Goal: Task Accomplishment & Management: Manage account settings

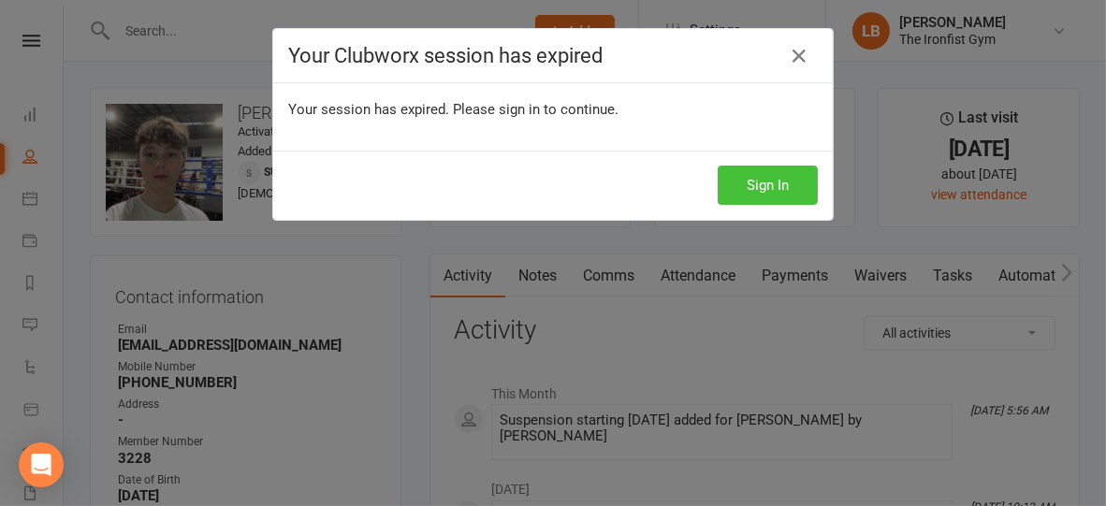
click at [767, 182] on button "Sign In" at bounding box center [768, 185] width 100 height 39
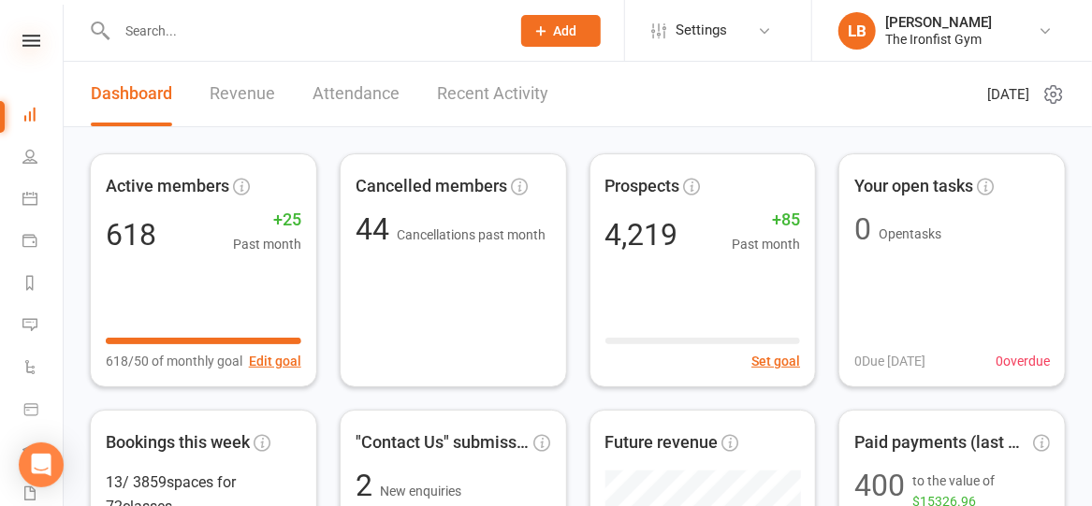
click at [28, 45] on icon at bounding box center [31, 41] width 18 height 12
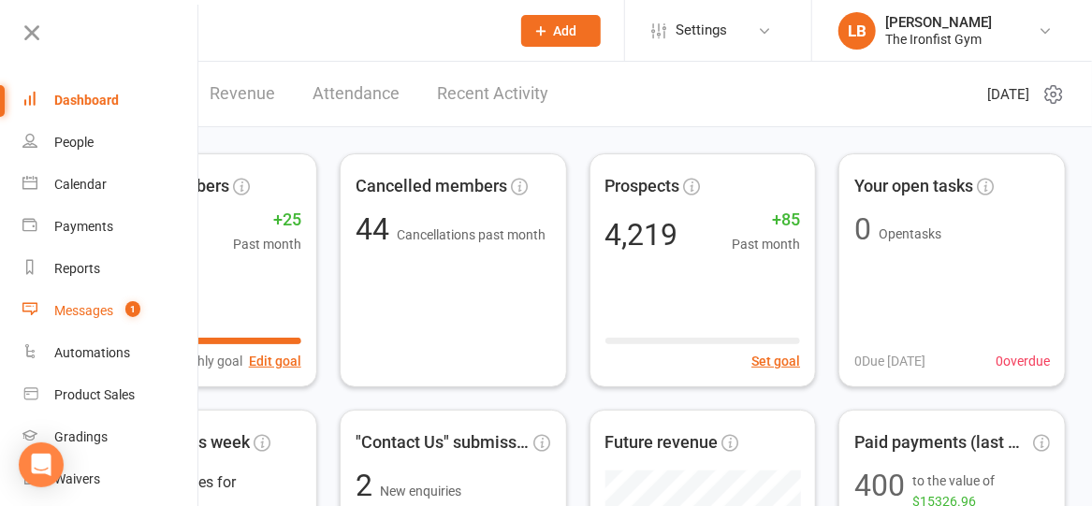
click at [86, 311] on div "Messages" at bounding box center [83, 310] width 59 height 15
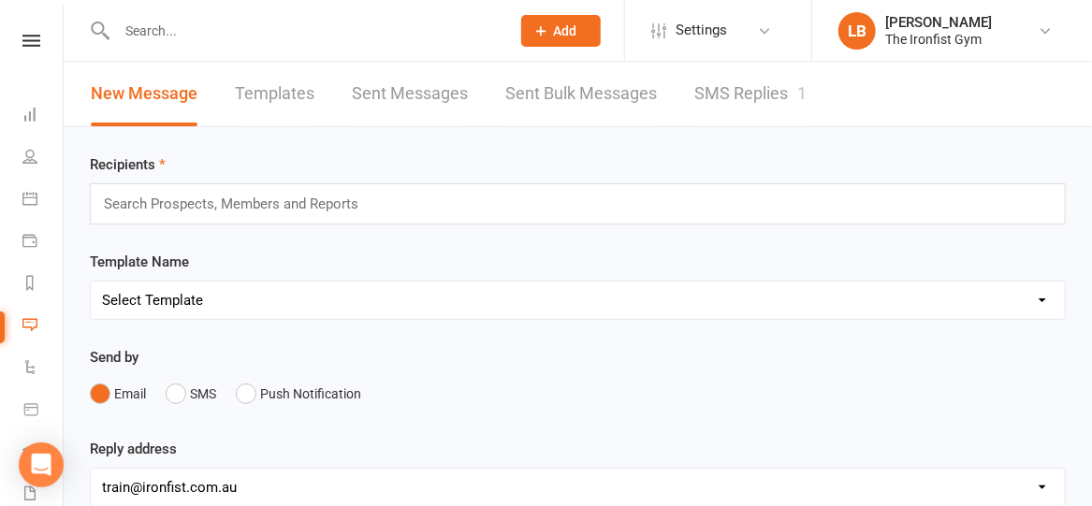
click at [718, 81] on link "SMS Replies 1" at bounding box center [750, 94] width 112 height 65
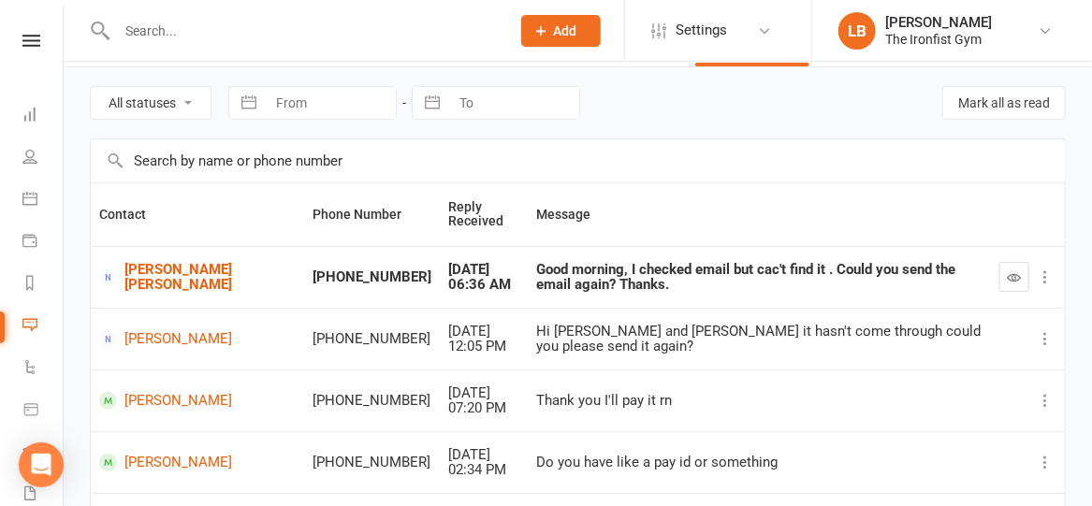
scroll to position [58, 0]
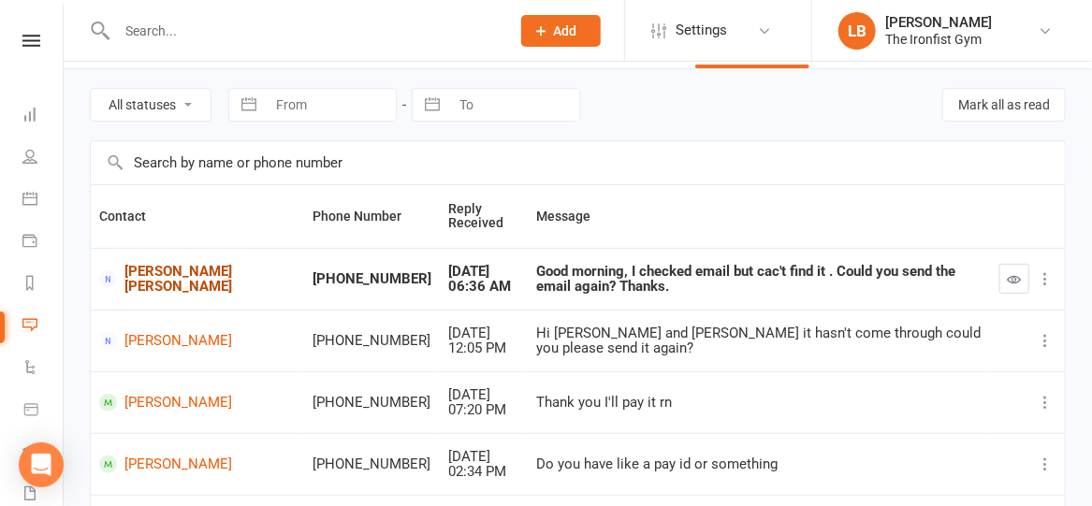
click at [150, 276] on link "[PERSON_NAME] [PERSON_NAME]" at bounding box center [197, 279] width 196 height 31
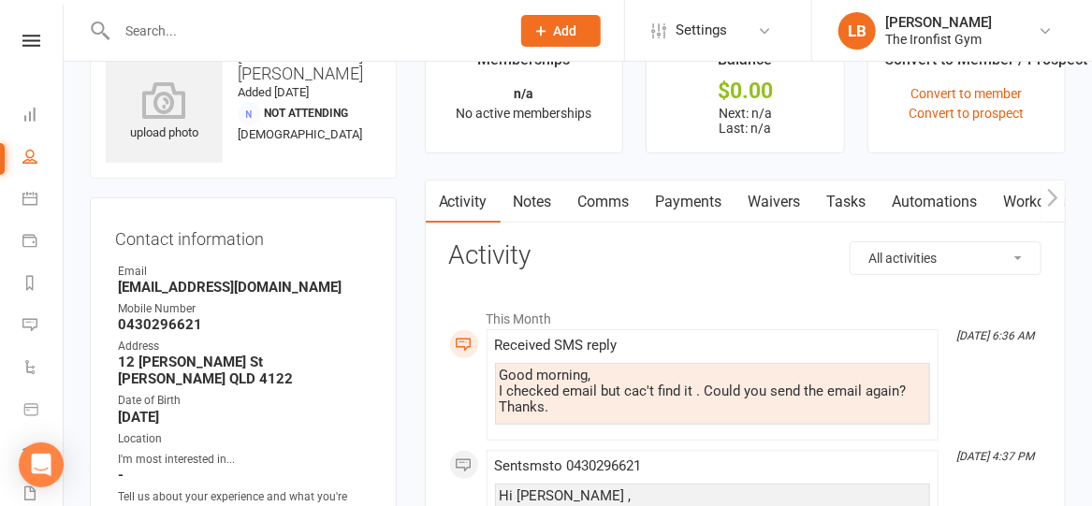
scroll to position [54, 0]
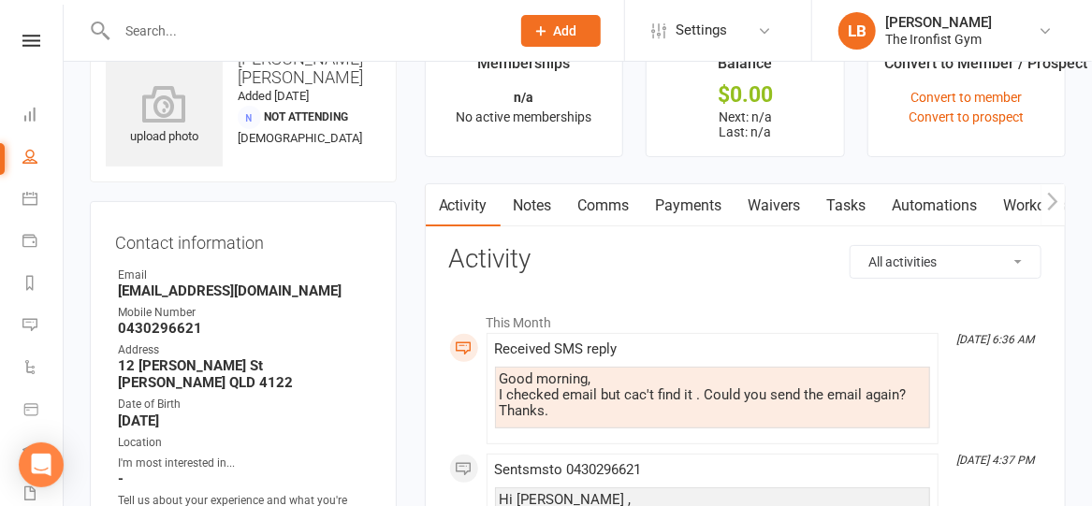
click at [769, 203] on link "Waivers" at bounding box center [774, 205] width 79 height 43
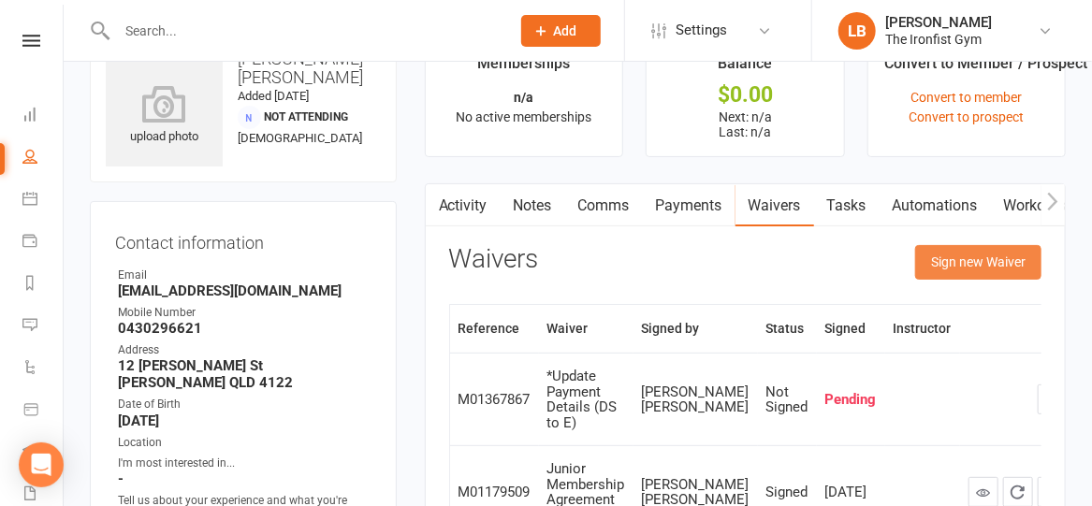
click at [944, 250] on button "Sign new Waiver" at bounding box center [978, 262] width 126 height 34
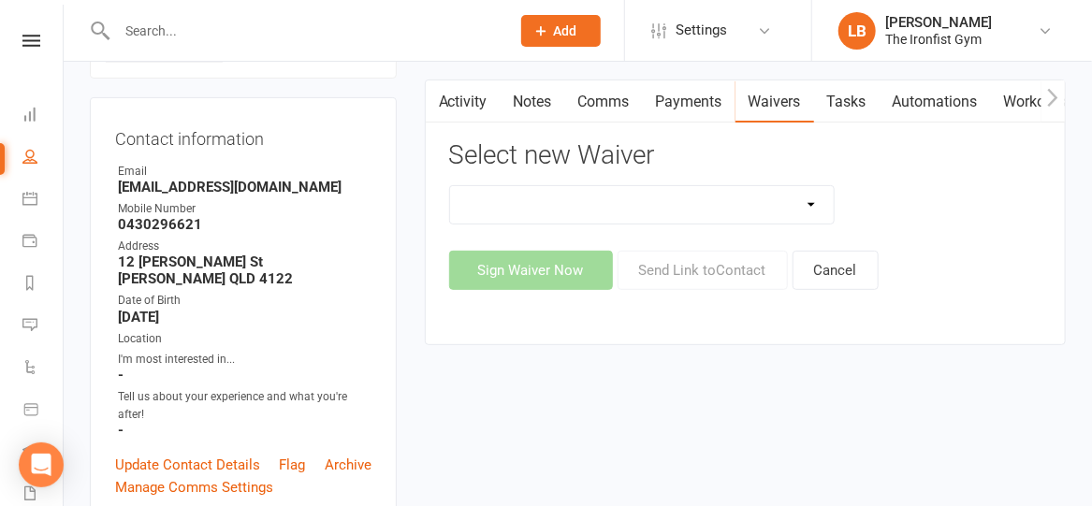
scroll to position [159, 0]
click at [768, 203] on select "2 Week Unlimited Trial Membership (2/24) 6 Month Membership Contract 3 Visit (P…" at bounding box center [642, 203] width 384 height 37
select select "11465"
click at [450, 185] on select "2 Week Unlimited Trial Membership (2/24) 6 Month Membership Contract 3 Visit (P…" at bounding box center [642, 203] width 384 height 37
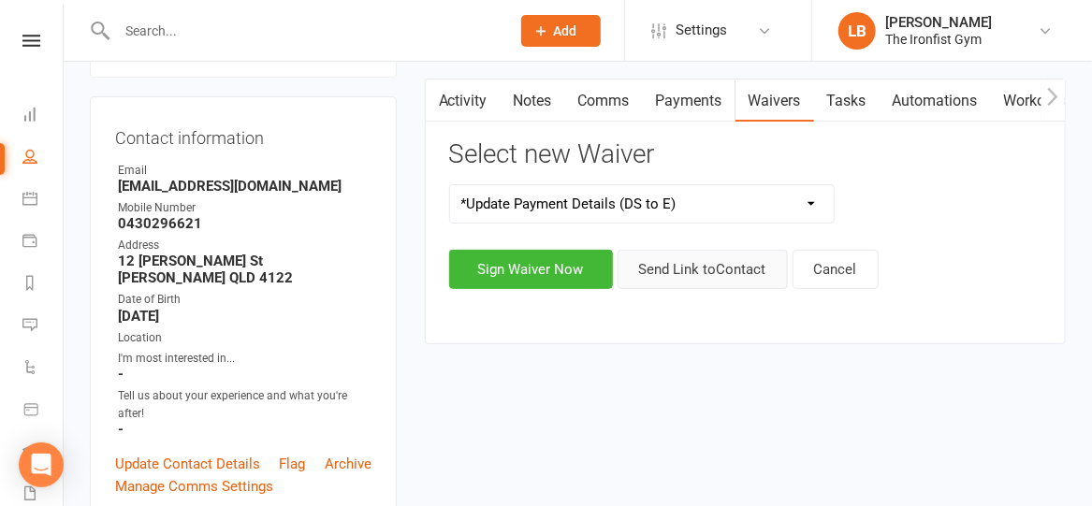
click at [696, 272] on button "Send Link to Contact" at bounding box center [702, 269] width 170 height 39
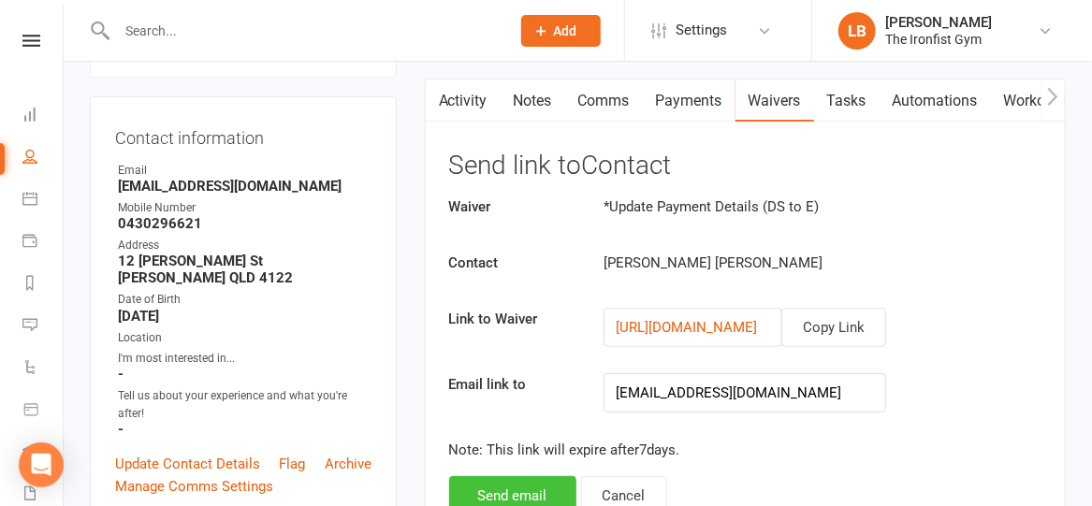
click at [534, 483] on button "Send email" at bounding box center [512, 495] width 127 height 39
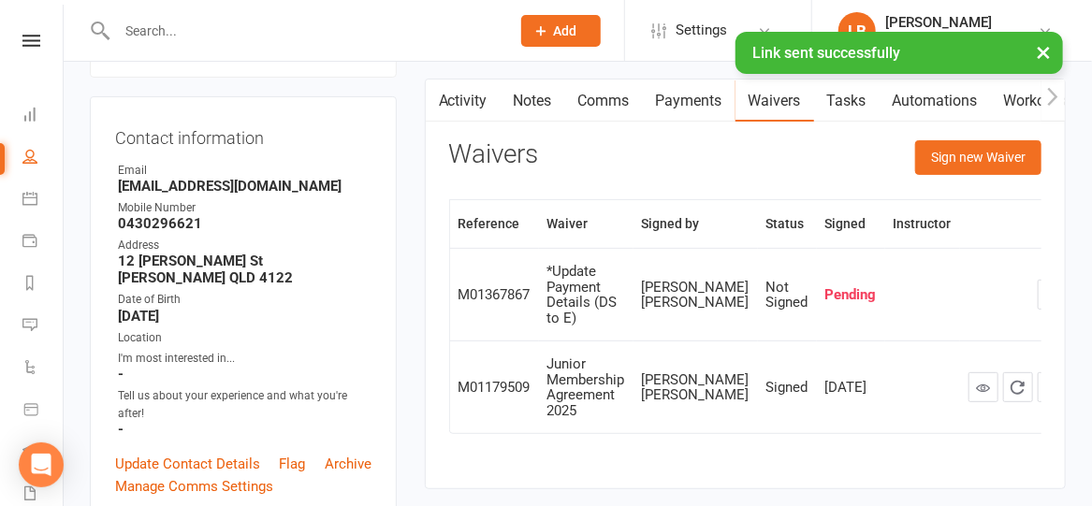
click at [602, 101] on link "Comms" at bounding box center [604, 101] width 78 height 43
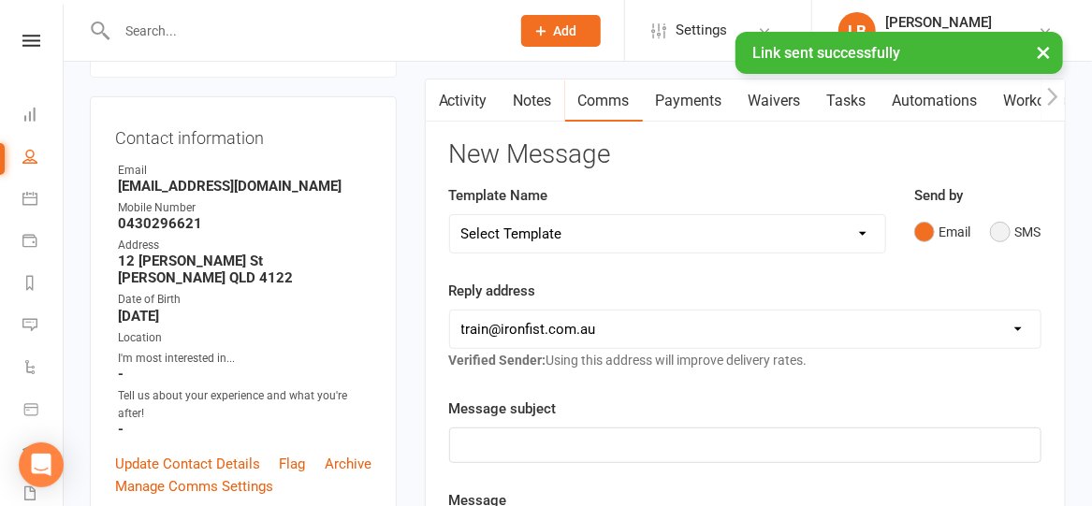
click at [994, 232] on button "SMS" at bounding box center [1015, 232] width 51 height 36
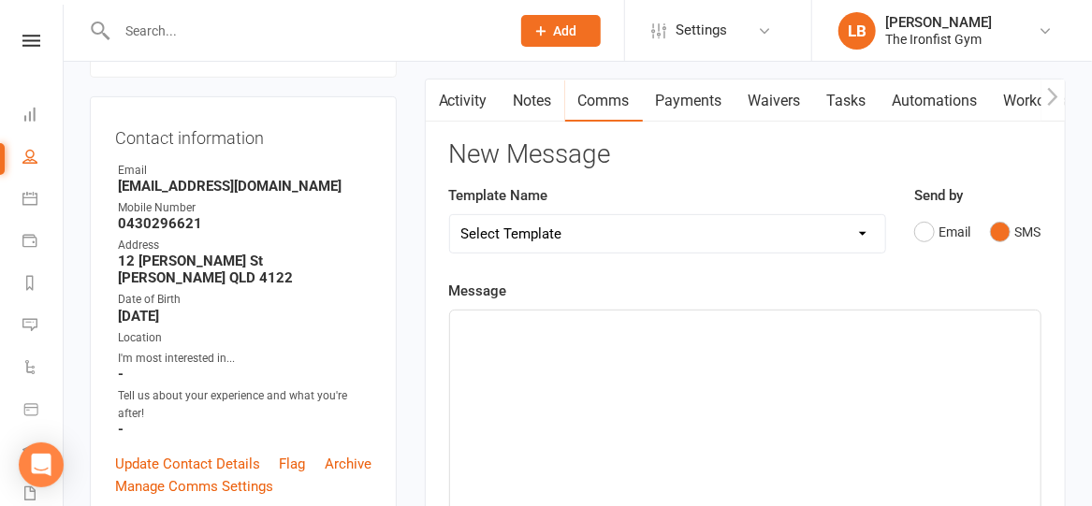
click at [751, 348] on div "﻿" at bounding box center [745, 451] width 590 height 281
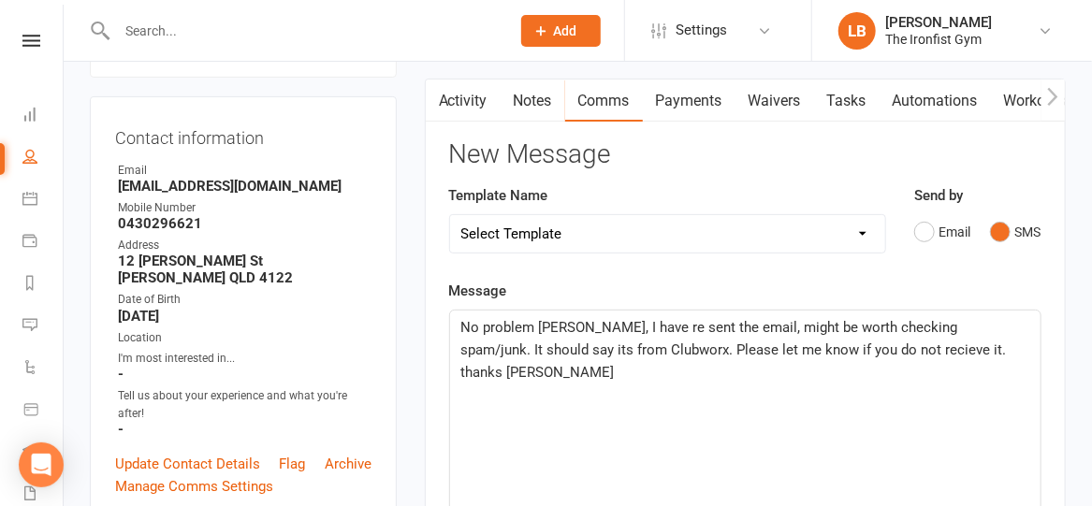
click at [836, 352] on span "No problem [PERSON_NAME], I have re sent the email, might be worth checking spa…" at bounding box center [735, 350] width 549 height 62
click at [873, 344] on span "No problem [PERSON_NAME], I have re sent the email, might be worth checking spa…" at bounding box center [735, 350] width 549 height 62
click at [571, 344] on span "No problem [PERSON_NAME], I have re sent the email, might be worth checking spa…" at bounding box center [735, 350] width 549 height 62
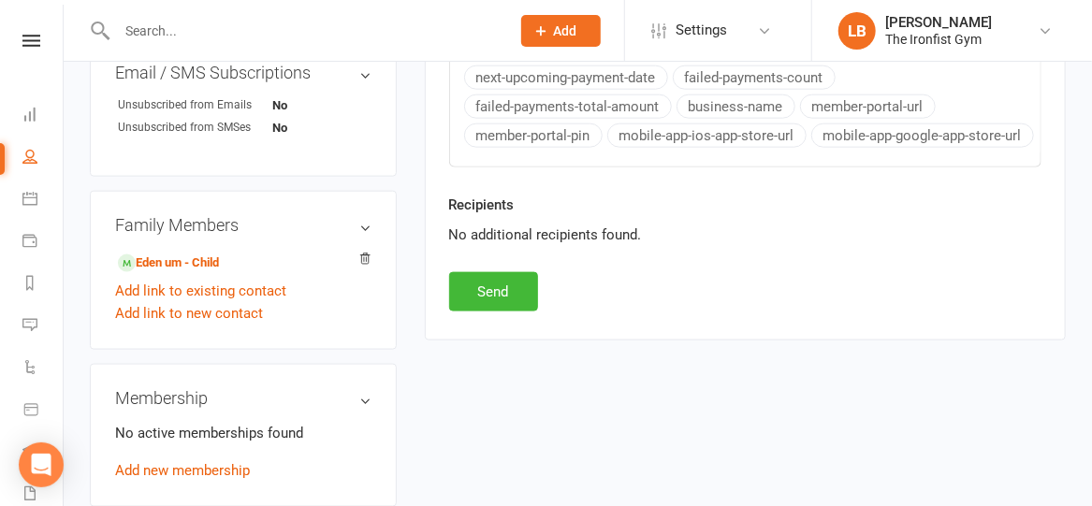
scroll to position [862, 0]
click at [520, 283] on button "Send" at bounding box center [493, 292] width 89 height 39
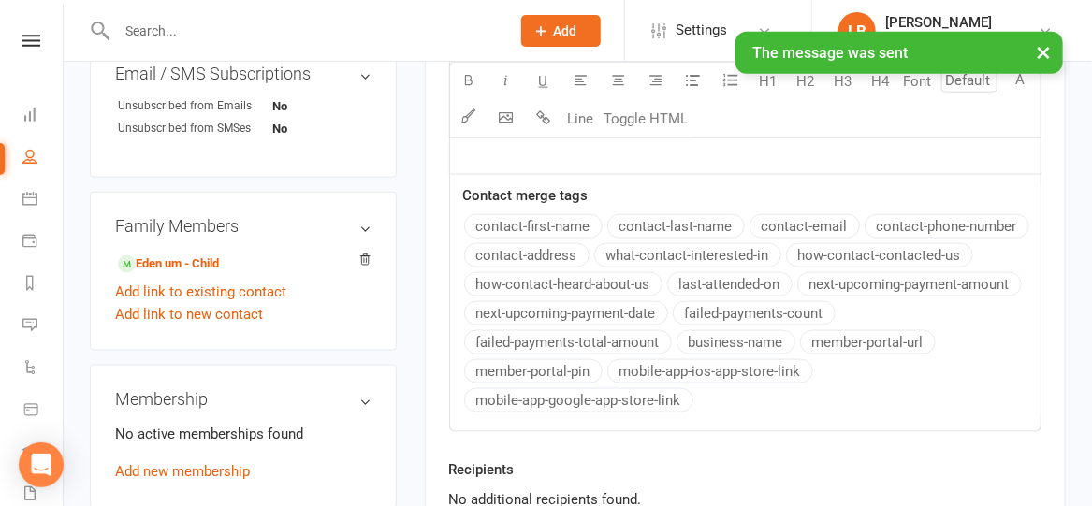
click at [21, 32] on div "× The message was sent" at bounding box center [533, 32] width 1067 height 0
click at [27, 32] on div "× The message was sent" at bounding box center [533, 32] width 1067 height 0
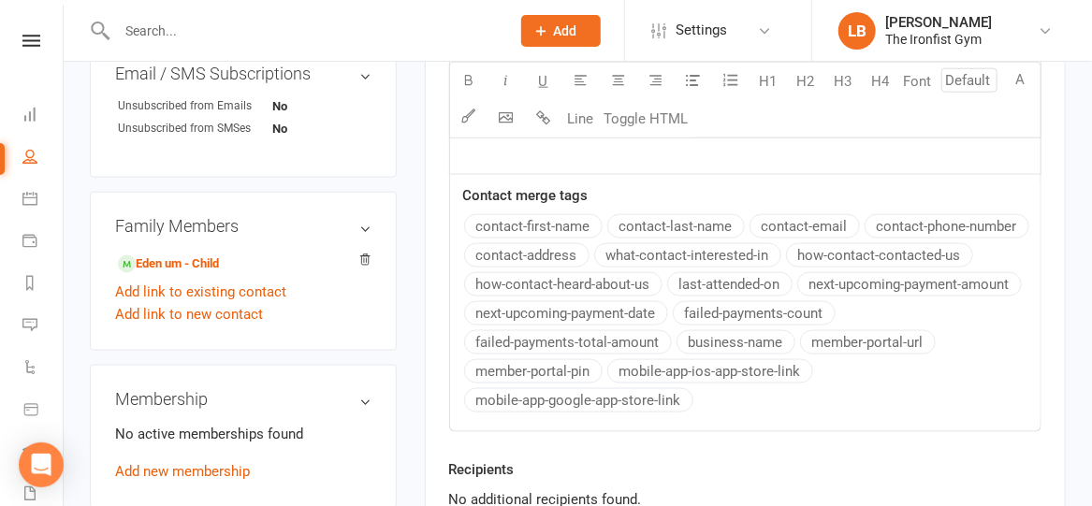
click at [27, 42] on icon at bounding box center [31, 41] width 18 height 12
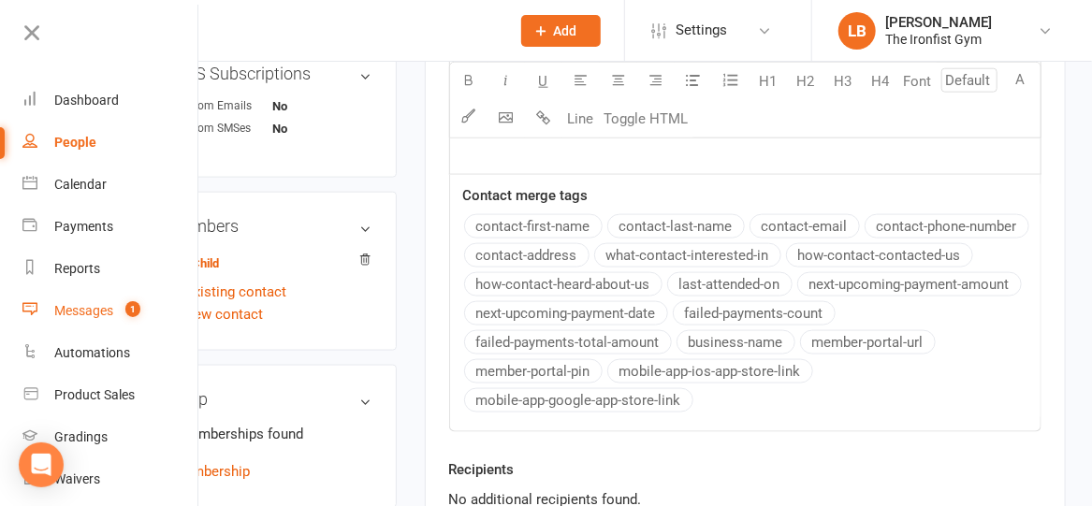
click at [60, 311] on div "Messages" at bounding box center [83, 310] width 59 height 15
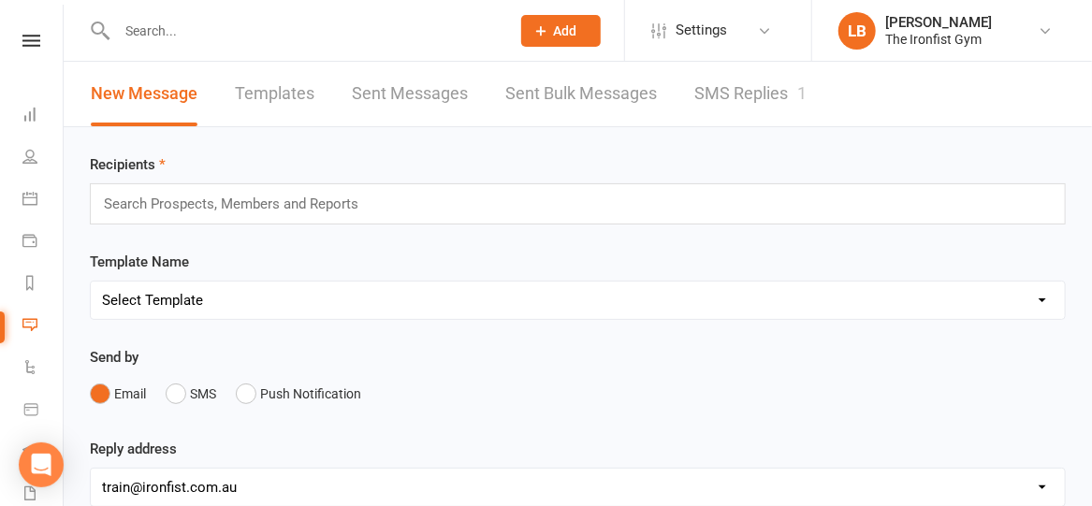
click at [740, 84] on link "SMS Replies 1" at bounding box center [750, 94] width 112 height 65
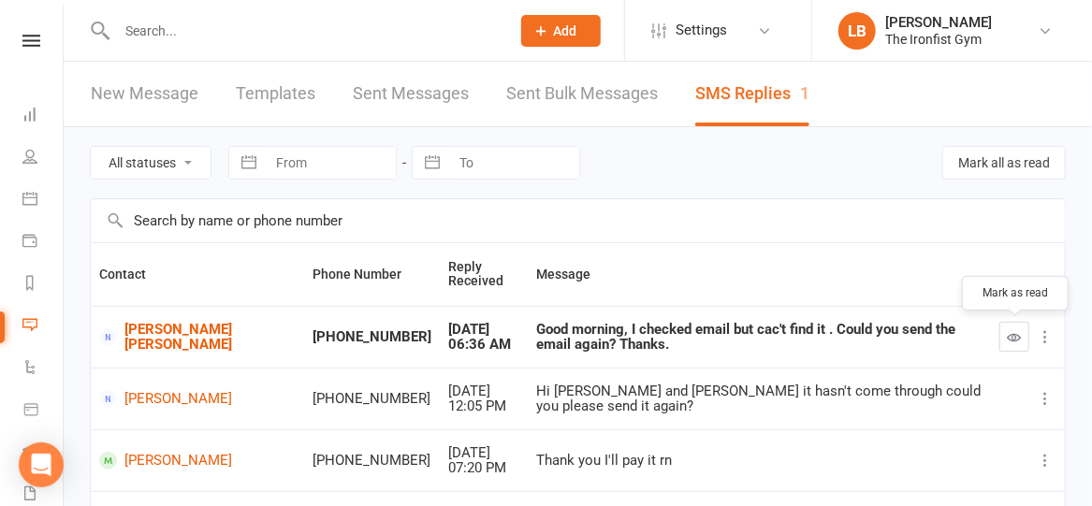
click at [1013, 346] on button "button" at bounding box center [1014, 337] width 30 height 30
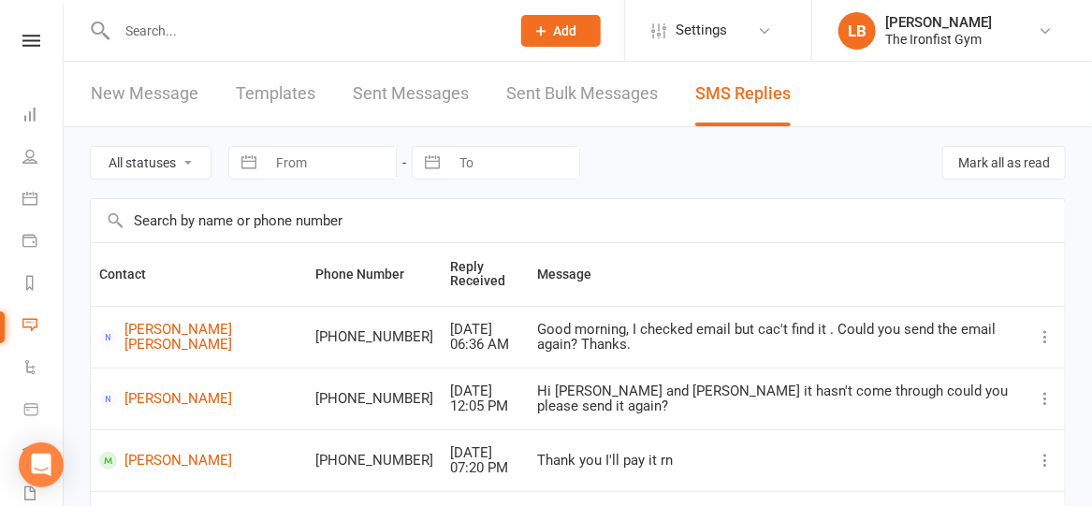
click at [14, 46] on link at bounding box center [31, 41] width 66 height 12
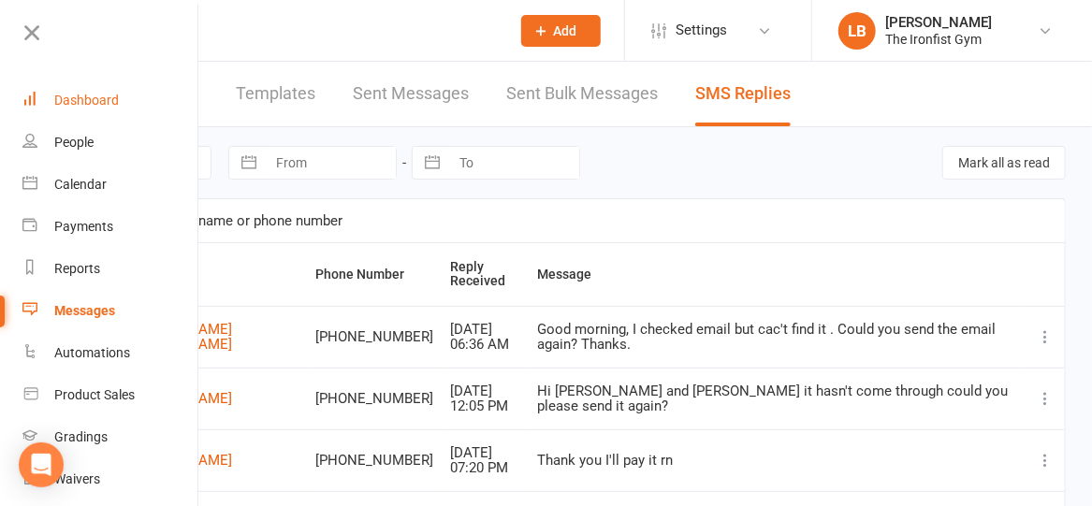
click at [70, 104] on div "Dashboard" at bounding box center [86, 100] width 65 height 15
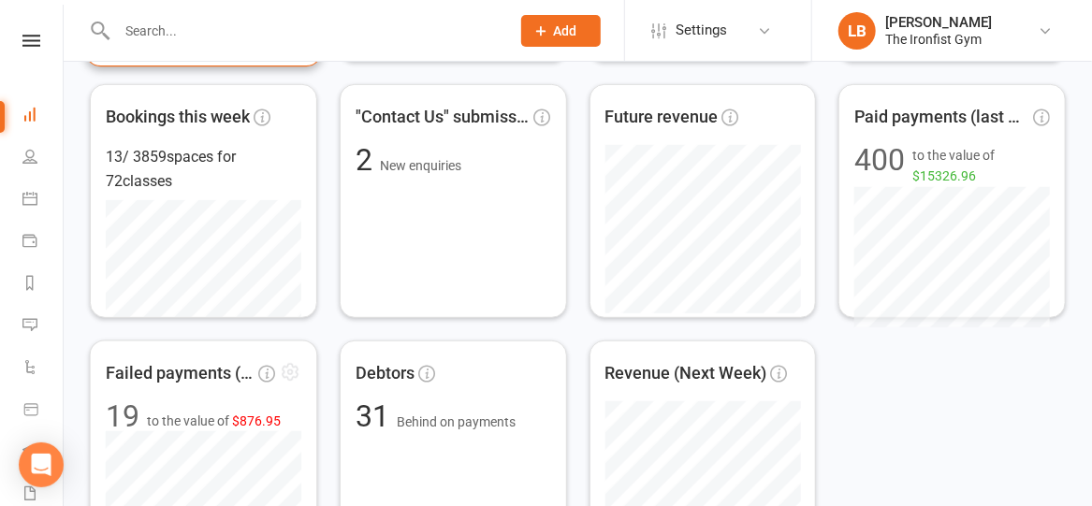
scroll to position [398, 0]
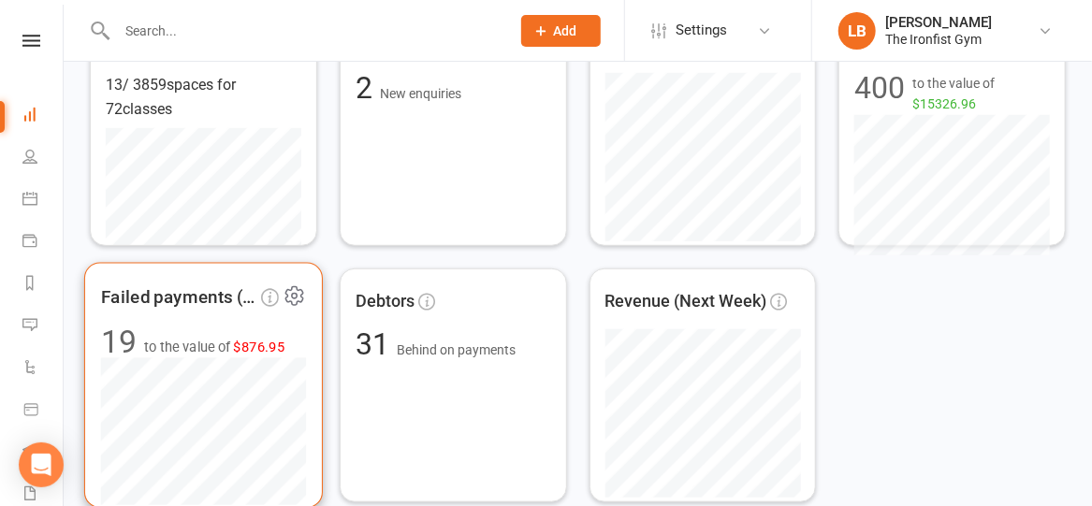
click at [260, 343] on span "$876.95" at bounding box center [259, 347] width 51 height 16
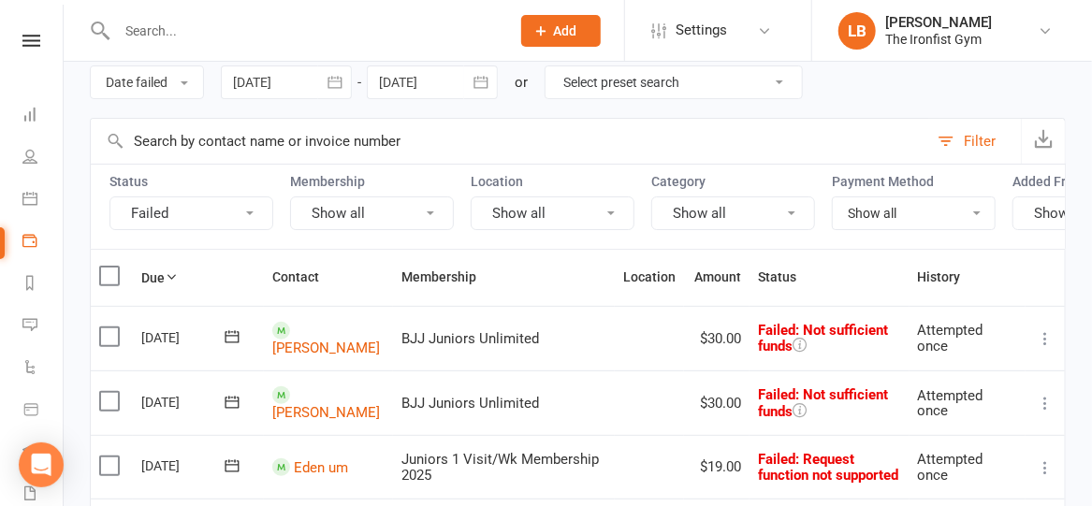
scroll to position [270, 0]
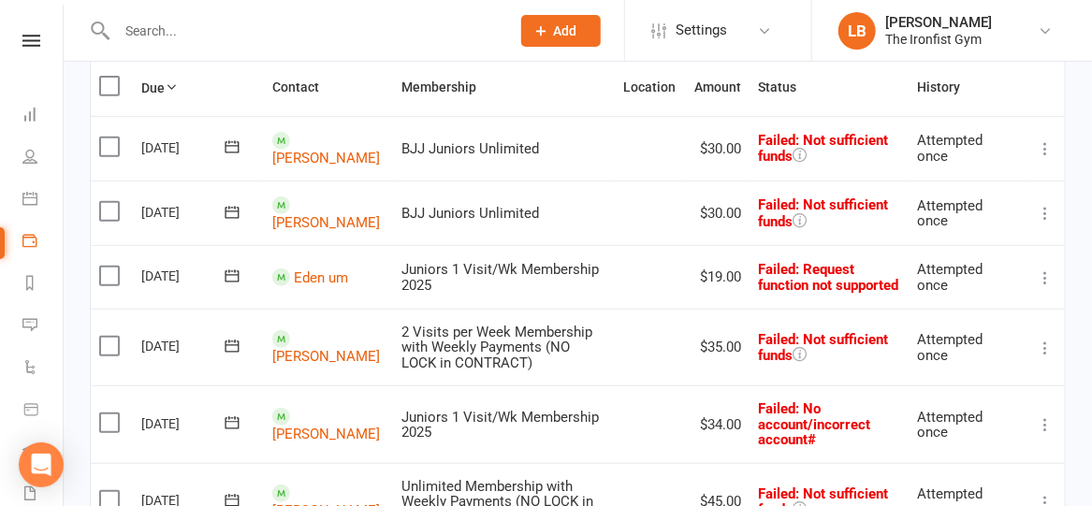
click at [1046, 155] on icon at bounding box center [1045, 148] width 19 height 19
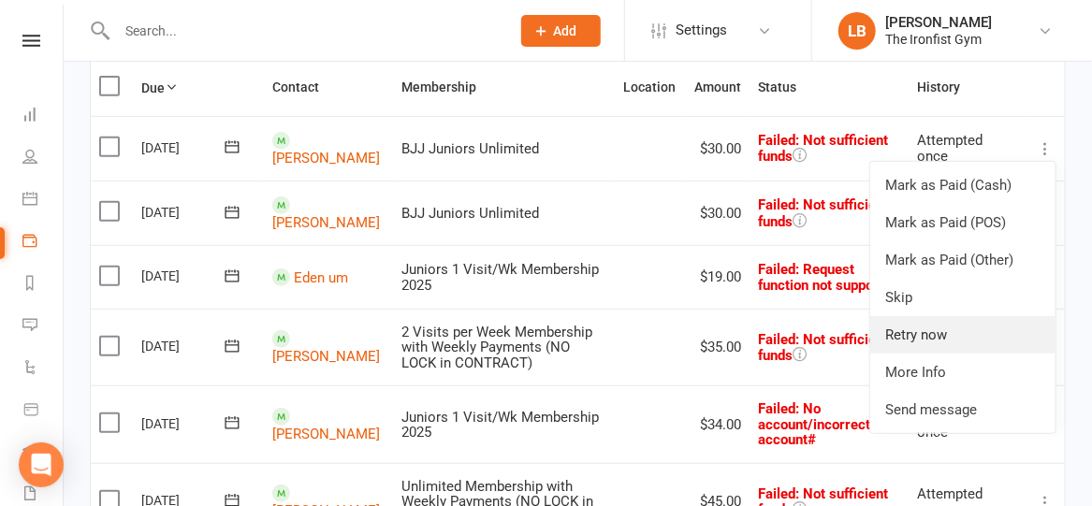
click at [932, 349] on link "Retry now" at bounding box center [962, 334] width 185 height 37
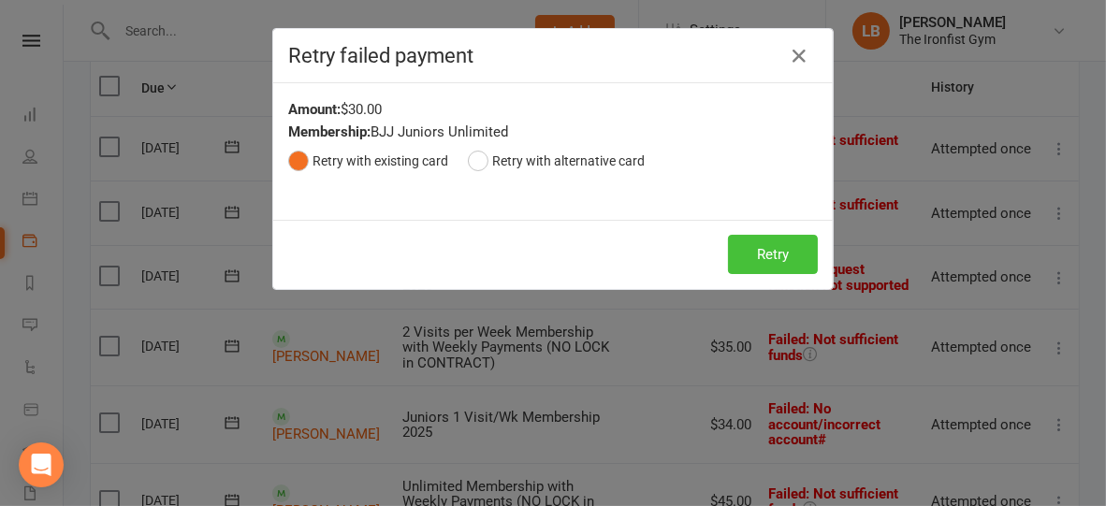
click at [745, 255] on button "Retry" at bounding box center [773, 254] width 90 height 39
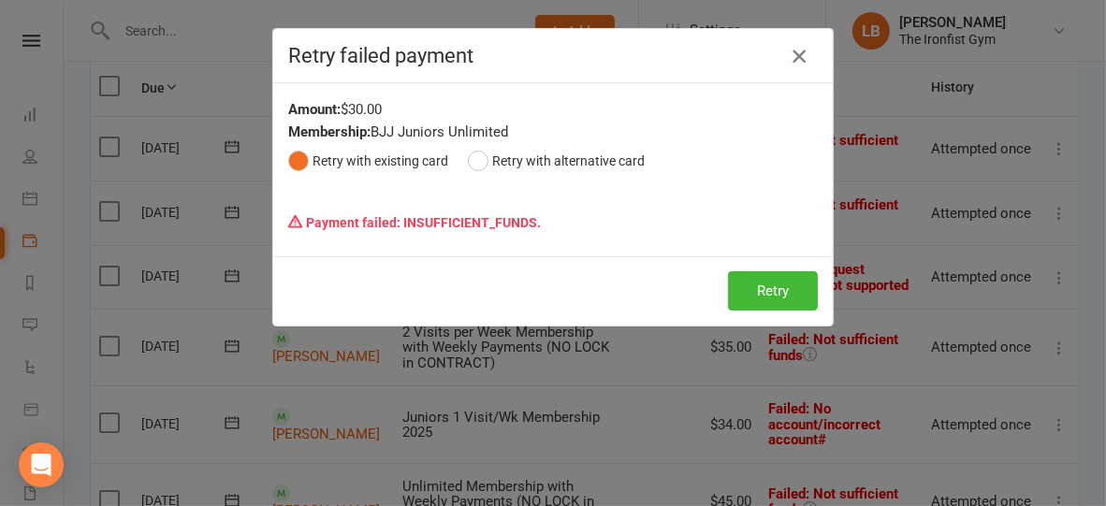
click at [795, 54] on icon "button" at bounding box center [799, 56] width 22 height 22
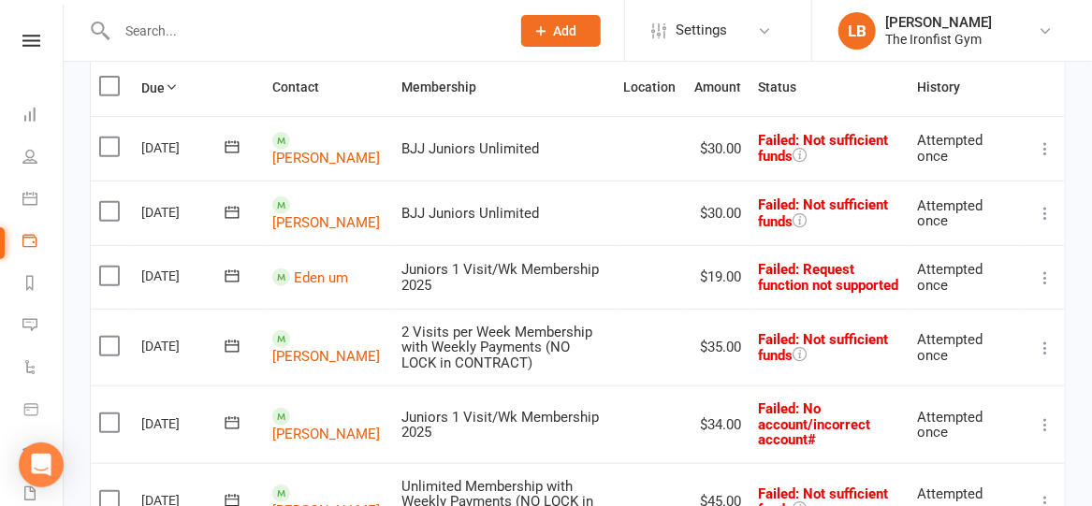
click at [1046, 351] on icon at bounding box center [1045, 348] width 19 height 19
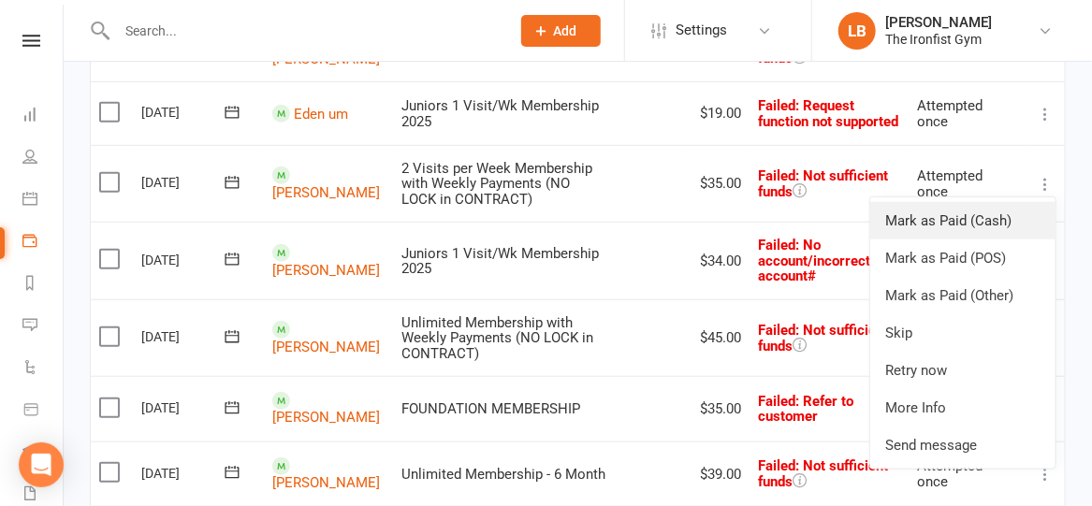
scroll to position [438, 0]
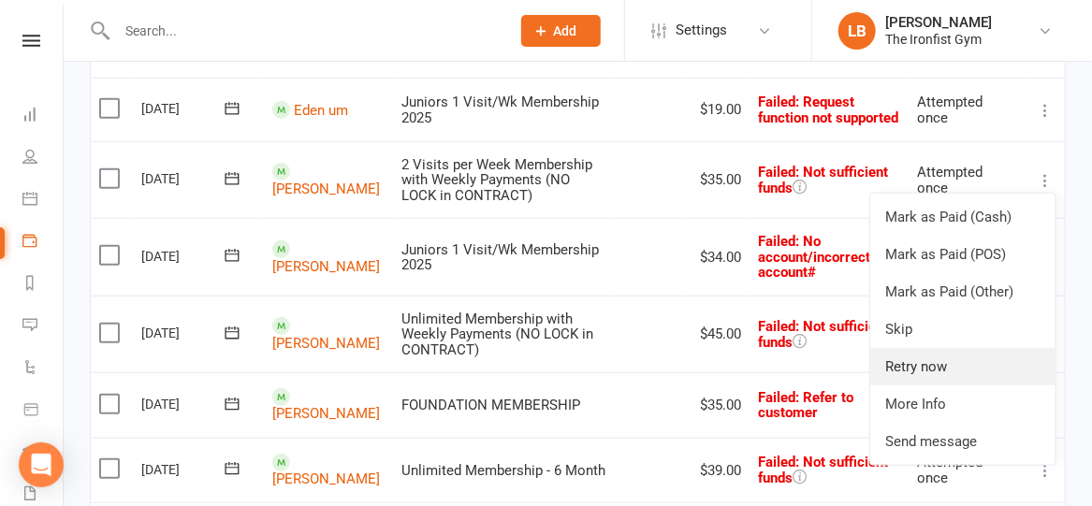
click at [936, 381] on link "Retry now" at bounding box center [962, 366] width 185 height 37
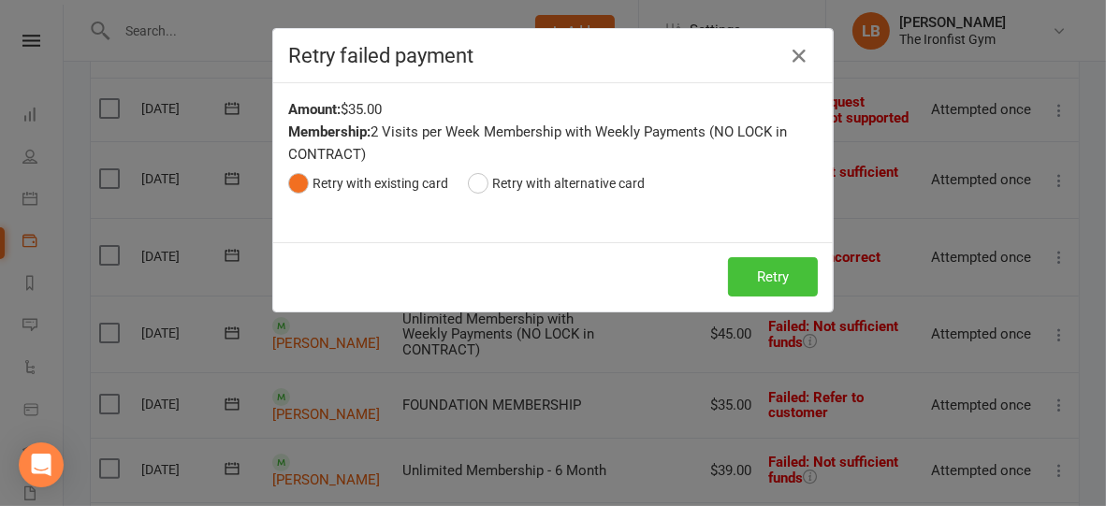
click at [774, 281] on button "Retry" at bounding box center [773, 276] width 90 height 39
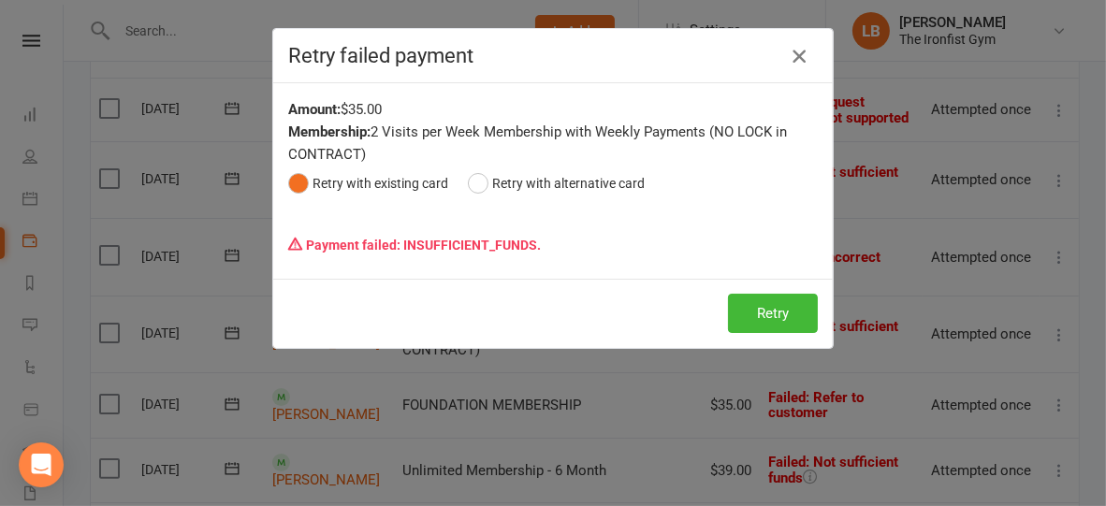
click at [801, 59] on icon "button" at bounding box center [799, 56] width 22 height 22
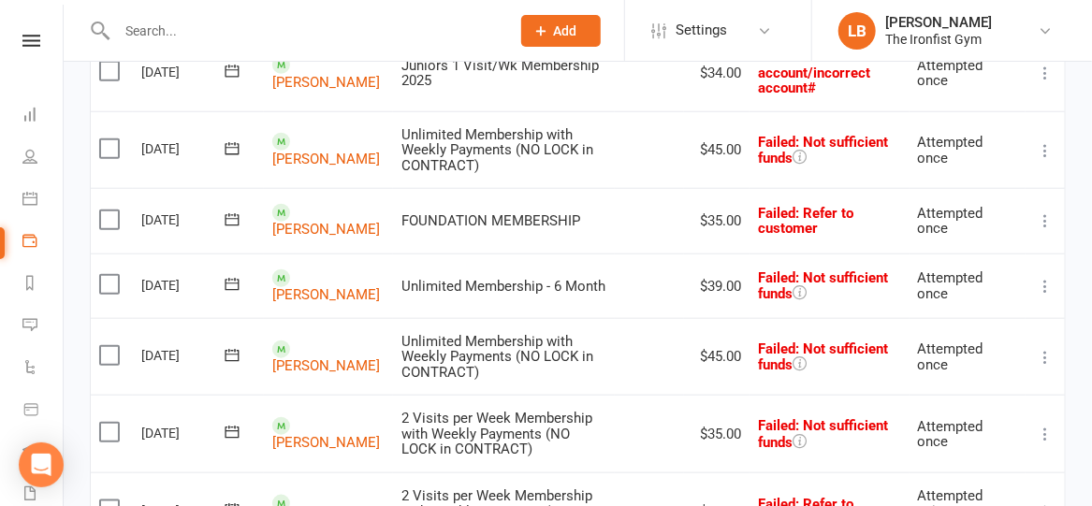
scroll to position [625, 0]
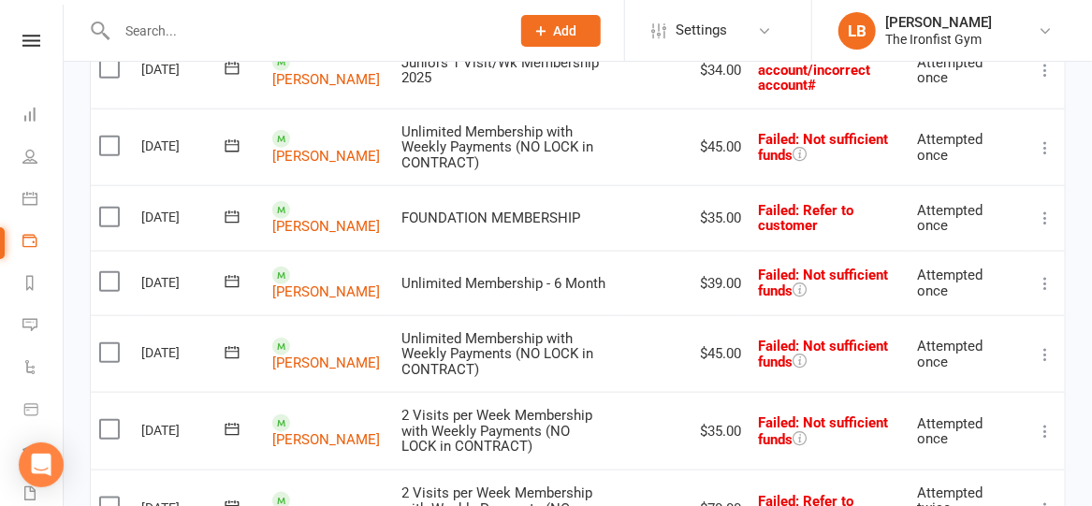
click at [1046, 293] on icon at bounding box center [1045, 283] width 19 height 19
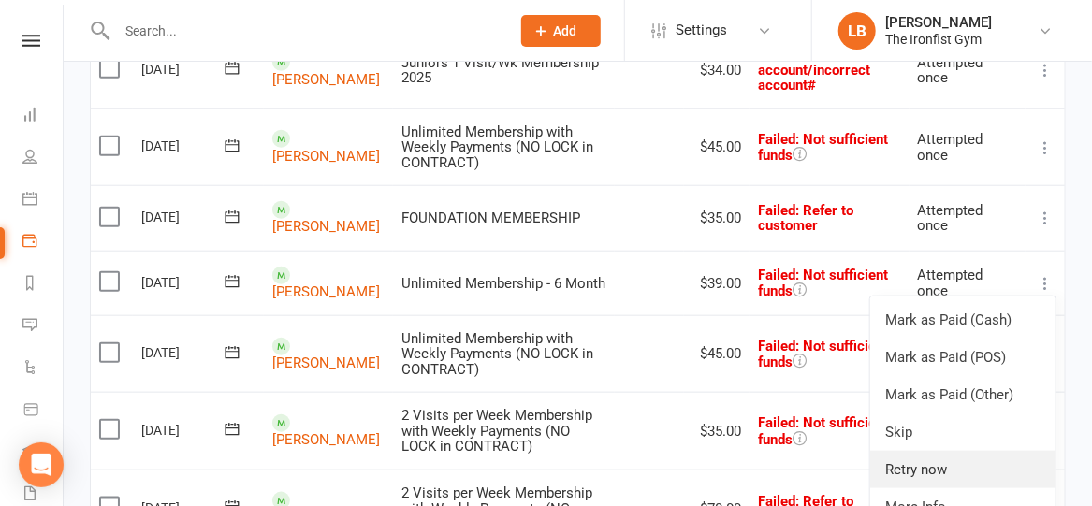
click at [915, 471] on link "Retry now" at bounding box center [962, 469] width 185 height 37
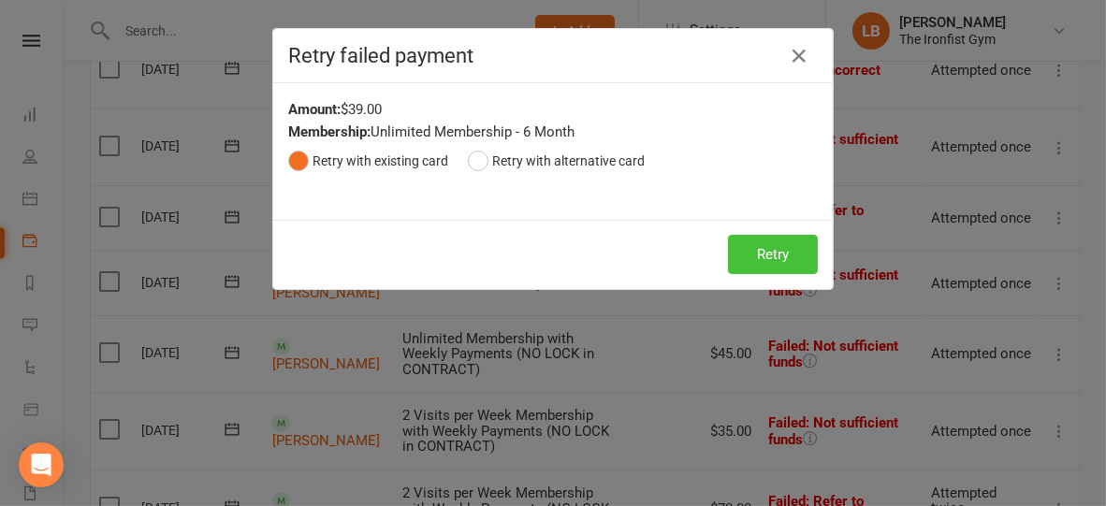
click at [754, 257] on button "Retry" at bounding box center [773, 254] width 90 height 39
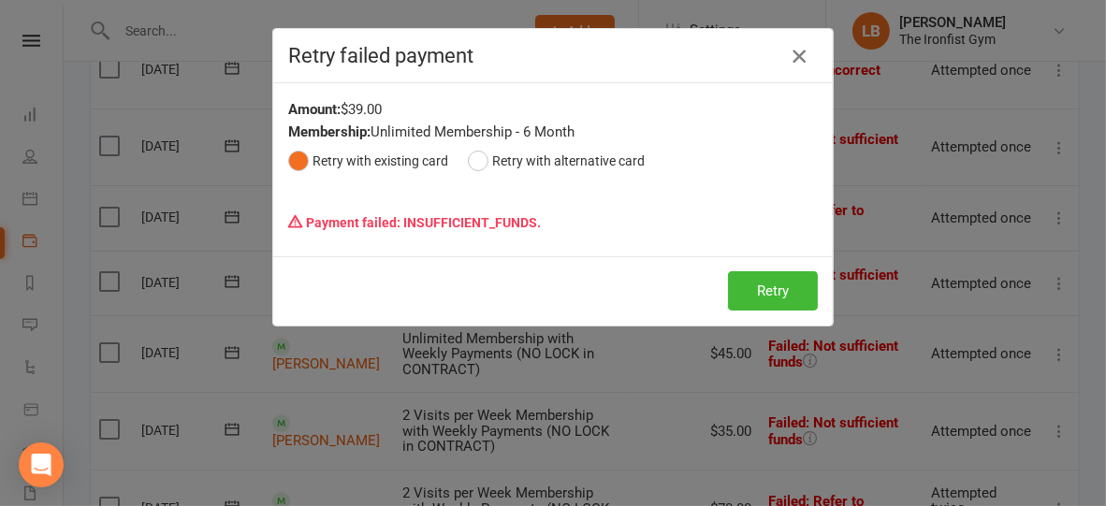
click at [791, 54] on icon "button" at bounding box center [799, 56] width 22 height 22
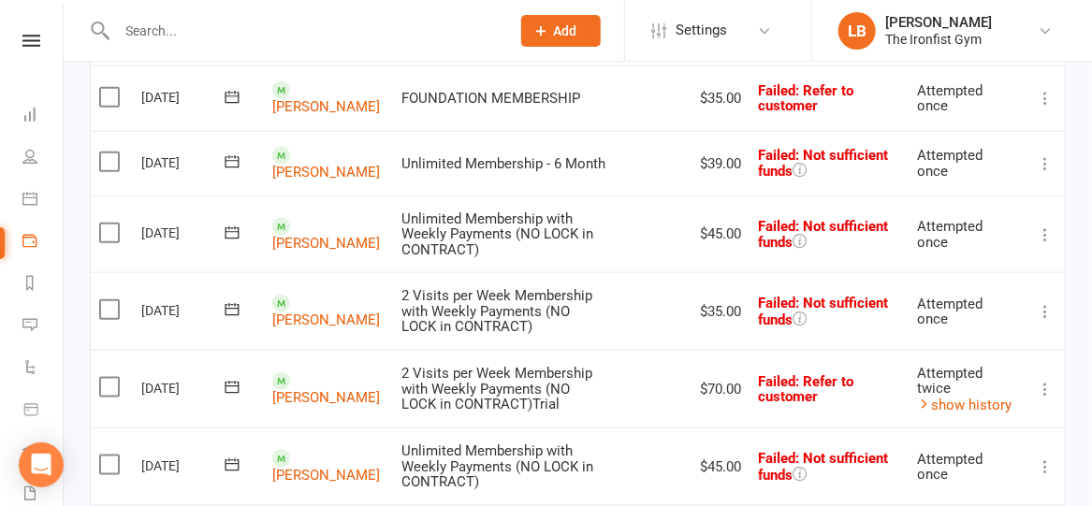
scroll to position [747, 0]
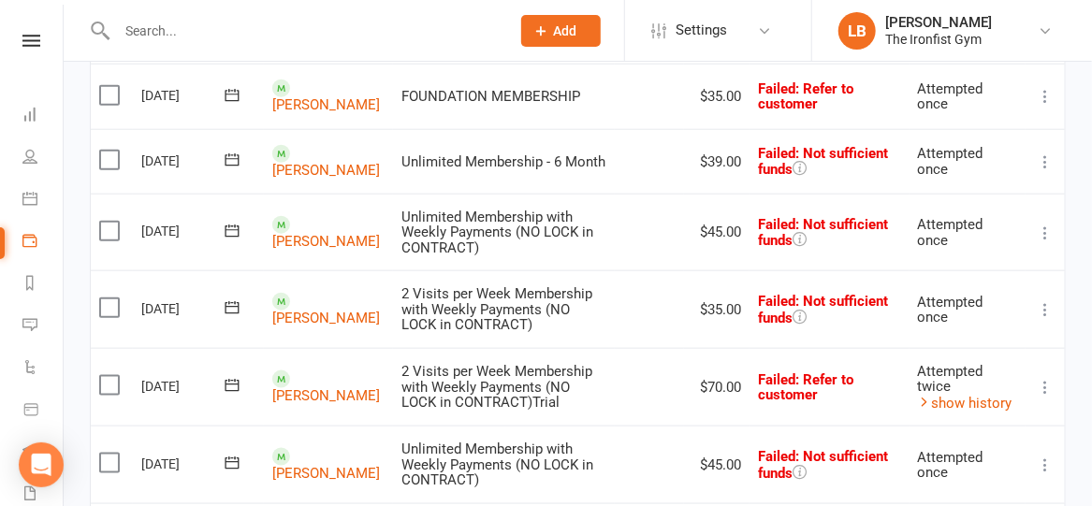
click at [1048, 240] on icon at bounding box center [1045, 233] width 19 height 19
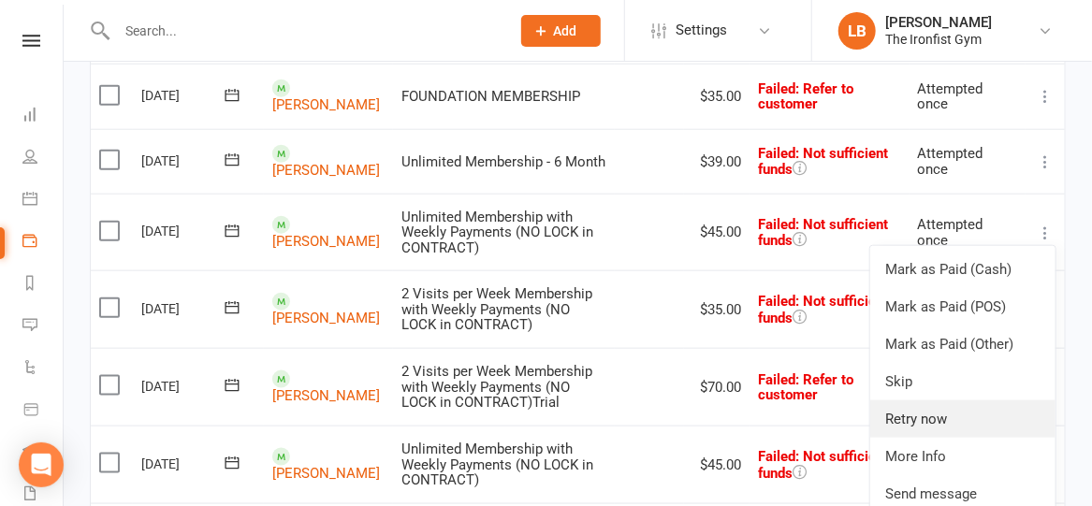
click at [949, 418] on link "Retry now" at bounding box center [962, 418] width 185 height 37
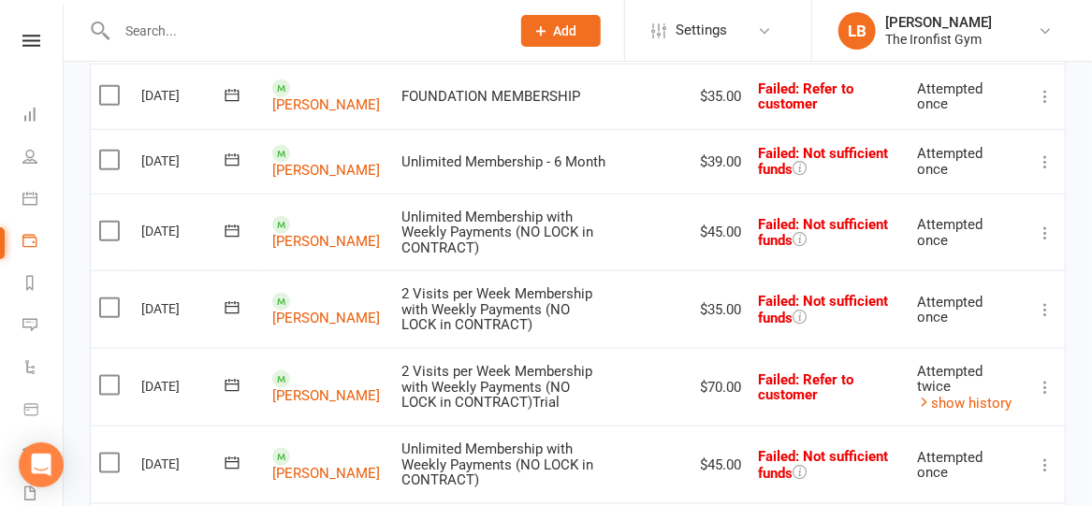
scroll to position [741, 0]
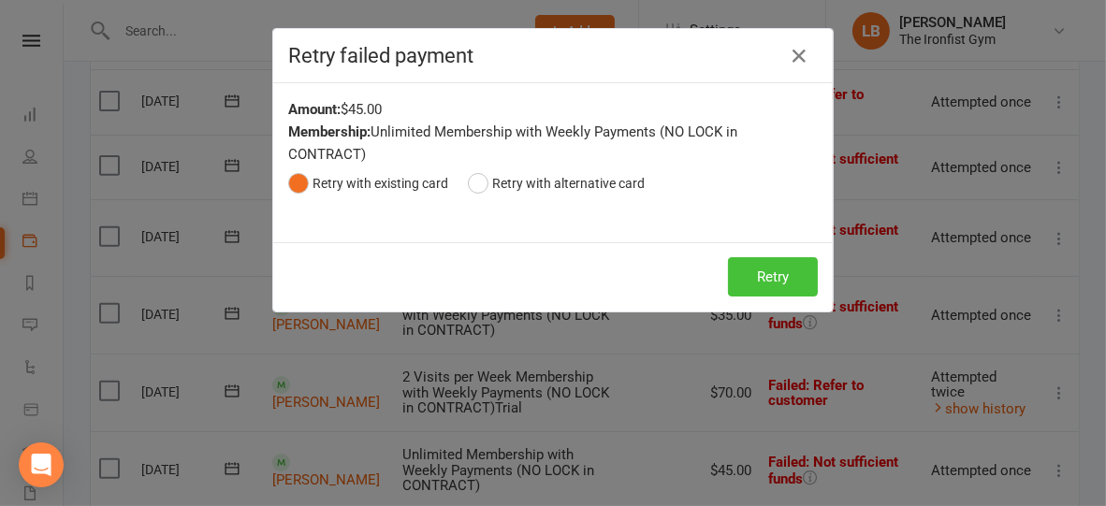
click at [781, 270] on button "Retry" at bounding box center [773, 276] width 90 height 39
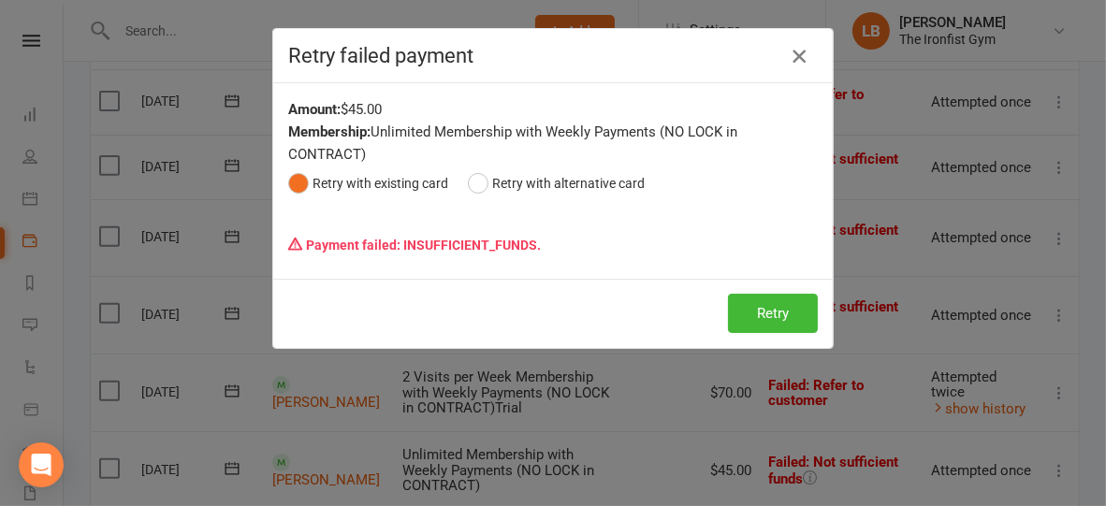
click at [802, 58] on icon "button" at bounding box center [799, 56] width 22 height 22
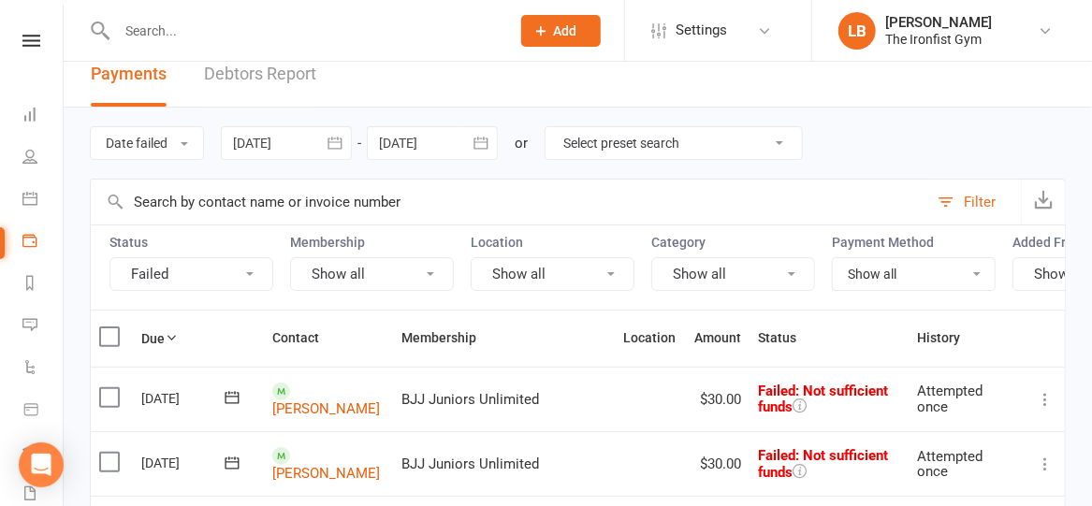
scroll to position [0, 0]
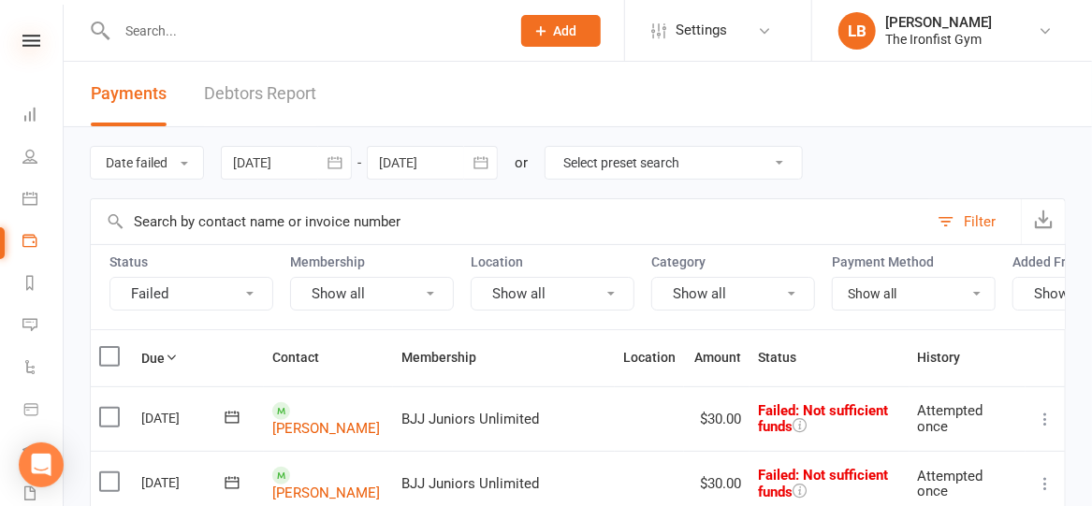
click at [25, 36] on icon at bounding box center [31, 41] width 18 height 12
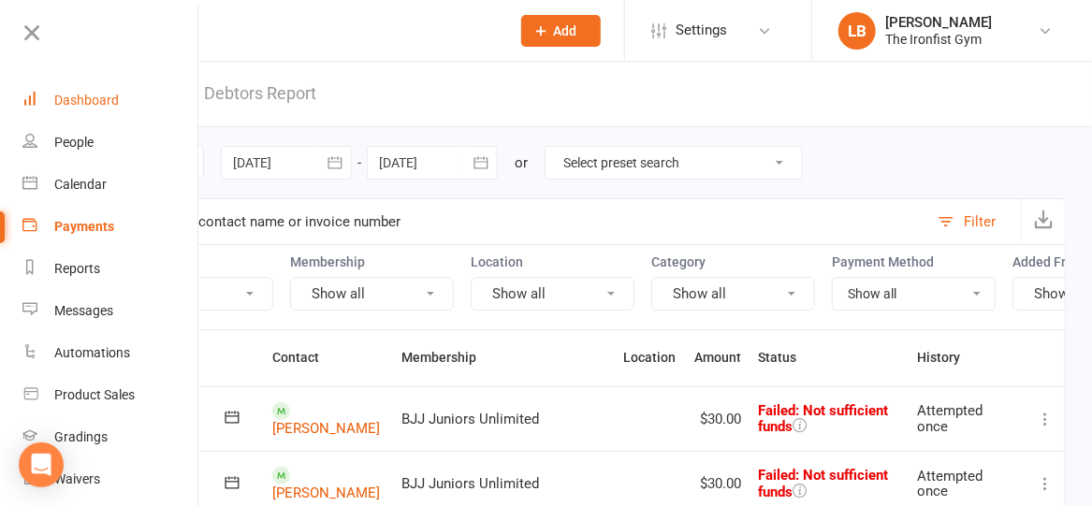
click at [65, 90] on link "Dashboard" at bounding box center [110, 101] width 177 height 42
